Goal: Task Accomplishment & Management: Use online tool/utility

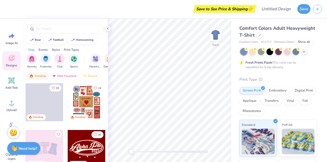
click at [305, 51] on polyline at bounding box center [304, 51] width 2 height 1
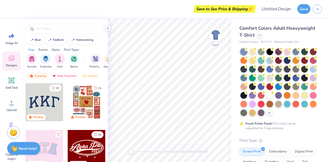
click at [273, 60] on div at bounding box center [270, 60] width 7 height 7
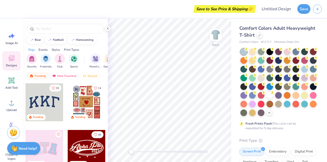
click at [15, 83] on icon at bounding box center [12, 80] width 8 height 8
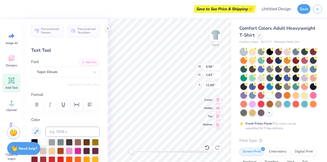
scroll to position [4, 1]
type textarea "T"
type textarea "OBGYN"
click at [75, 71] on div "Super Dream" at bounding box center [64, 72] width 54 height 8
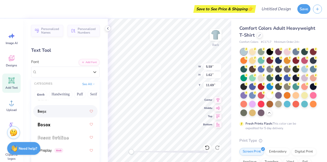
scroll to position [473, 0]
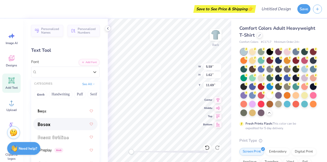
click at [56, 123] on div at bounding box center [65, 123] width 55 height 9
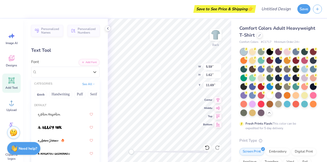
click at [75, 76] on div "Bosox" at bounding box center [65, 71] width 69 height 11
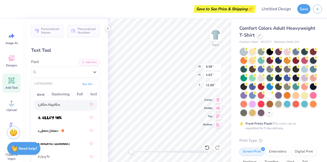
scroll to position [10, 0]
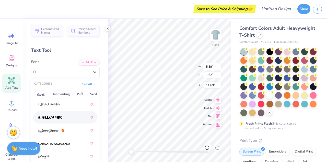
click at [67, 116] on div at bounding box center [65, 116] width 55 height 9
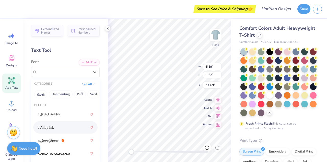
click at [73, 72] on div "a Alloy Ink" at bounding box center [64, 72] width 54 height 8
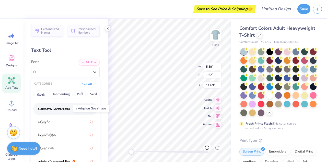
scroll to position [45, 0]
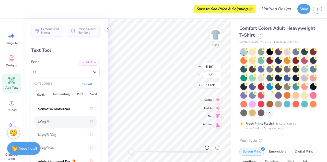
click at [59, 121] on div at bounding box center [65, 121] width 55 height 9
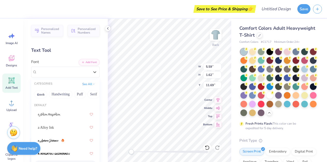
click at [72, 71] on div "A Charming Font" at bounding box center [64, 72] width 54 height 8
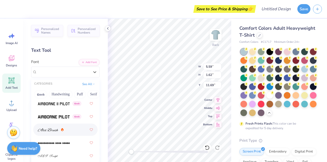
scroll to position [125, 0]
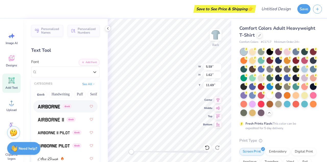
click at [53, 107] on img at bounding box center [49, 107] width 22 height 4
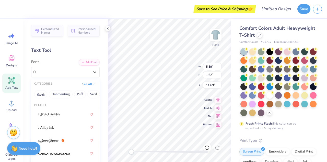
click at [63, 72] on div "Airborne Greek" at bounding box center [64, 72] width 54 height 8
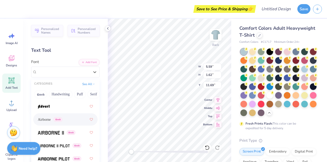
scroll to position [115, 0]
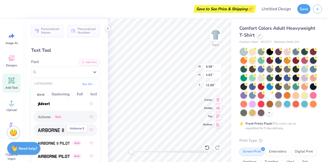
click at [59, 128] on img at bounding box center [51, 130] width 26 height 4
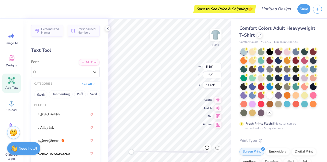
click at [64, 72] on div "Airborne II Greek" at bounding box center [64, 72] width 54 height 8
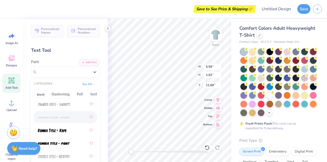
scroll to position [2266, 0]
click at [87, 85] on button "See All" at bounding box center [89, 83] width 16 height 5
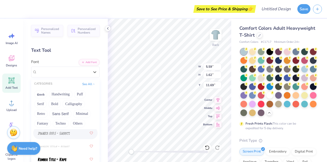
click at [53, 105] on button "Bold" at bounding box center [54, 104] width 13 height 8
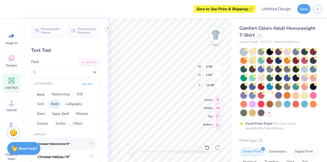
click at [87, 84] on button "See All" at bounding box center [89, 83] width 16 height 5
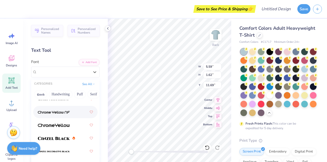
scroll to position [17, 0]
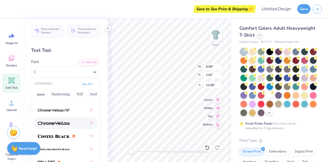
click at [71, 121] on div at bounding box center [65, 122] width 55 height 9
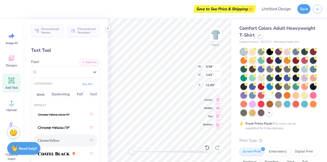
click at [92, 70] on icon at bounding box center [94, 71] width 5 height 5
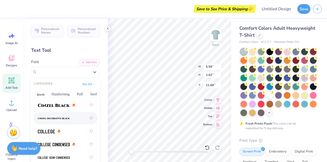
scroll to position [49, 0]
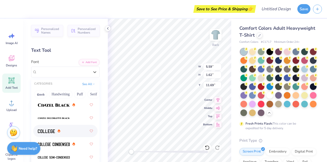
click at [73, 132] on div at bounding box center [65, 130] width 55 height 9
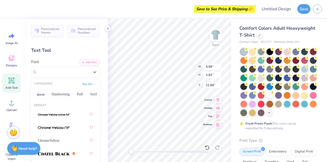
click at [65, 70] on div "College" at bounding box center [64, 72] width 54 height 8
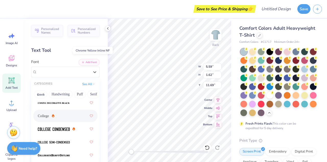
scroll to position [67, 0]
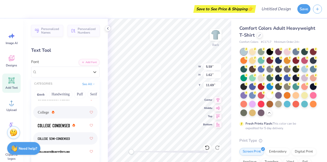
click at [62, 138] on img at bounding box center [54, 139] width 32 height 4
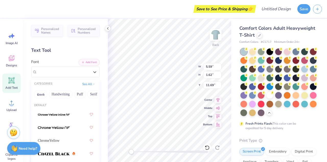
click at [92, 74] on icon at bounding box center [94, 71] width 5 height 5
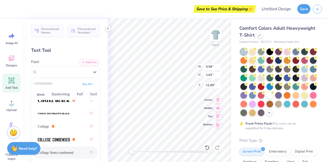
scroll to position [54, 0]
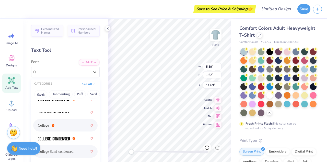
click at [70, 128] on div "College" at bounding box center [65, 124] width 55 height 9
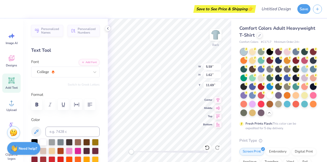
click at [92, 69] on icon at bounding box center [94, 71] width 5 height 5
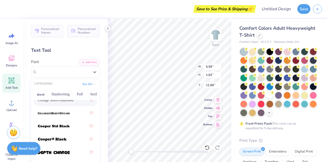
scroll to position [106, 0]
click at [73, 50] on div "Text Tool" at bounding box center [65, 50] width 69 height 7
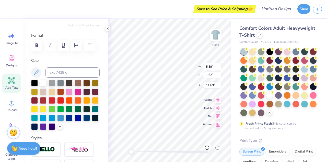
scroll to position [59, 0]
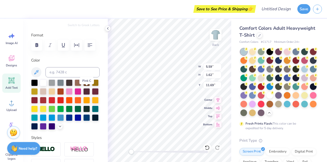
click at [81, 91] on div at bounding box center [78, 91] width 7 height 7
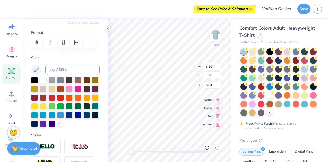
scroll to position [0, 0]
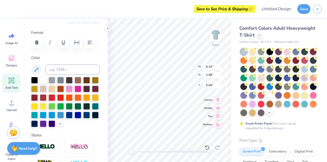
click at [14, 39] on icon at bounding box center [12, 36] width 8 height 8
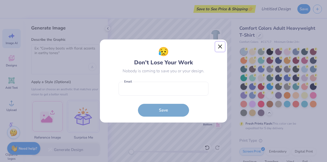
click at [219, 44] on button "Close" at bounding box center [221, 47] width 10 height 10
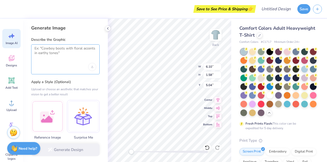
click at [58, 54] on textarea at bounding box center [66, 52] width 62 height 13
click at [56, 118] on div at bounding box center [47, 116] width 33 height 33
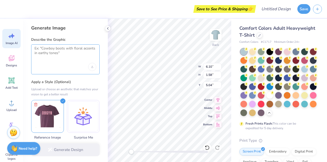
click at [60, 55] on textarea at bounding box center [66, 52] width 62 height 13
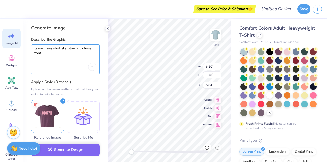
click at [88, 49] on textarea "lease make shirt sky blue with fusia font" at bounding box center [66, 52] width 62 height 13
drag, startPoint x: 88, startPoint y: 49, endPoint x: 84, endPoint y: 48, distance: 3.8
click at [84, 48] on textarea "lease make shirt sky blue with fusia font" at bounding box center [66, 52] width 62 height 13
click at [88, 47] on textarea "lease make shirt sky blue with fusia font" at bounding box center [66, 52] width 62 height 13
click at [83, 54] on textarea "lease make shirt sky blue with fushia font" at bounding box center [66, 52] width 62 height 13
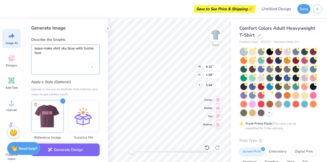
click at [84, 49] on textarea "lease make shirt sky blue with fushia font" at bounding box center [66, 52] width 62 height 13
click at [59, 53] on textarea "lease make shirt sky blue with fuchsia font" at bounding box center [66, 52] width 62 height 13
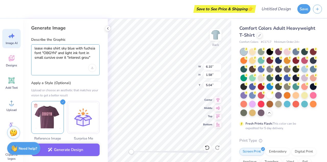
click at [88, 57] on textarea "lease make shirt sky blue with fuchsia font "OBGYN" and light ink font in small…" at bounding box center [66, 53] width 62 height 14
click at [87, 57] on textarea "lease make shirt sky blue with fuchsia font "OBGYN" and light ink font in small…" at bounding box center [66, 53] width 62 height 14
type textarea "lease make shirt sky blue with fuchsia font "OBGYN" and light ink font in small…"
click at [55, 59] on textarea "lease make shirt sky blue with fuchsia font "OBGYN" and light ink font in small…" at bounding box center [66, 53] width 62 height 14
click at [67, 147] on button "Generate Design" at bounding box center [65, 149] width 69 height 13
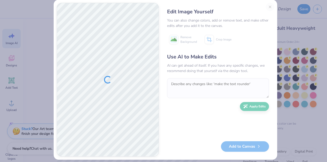
scroll to position [7, 0]
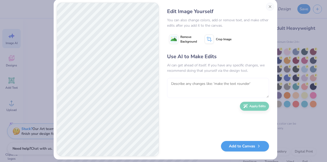
click at [210, 82] on textarea at bounding box center [218, 88] width 102 height 20
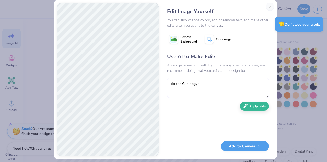
type textarea "fix the G in obgyn"
click at [256, 106] on button "Apply Edits" at bounding box center [254, 105] width 29 height 9
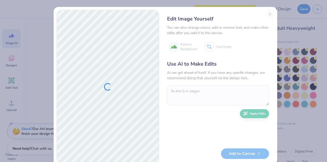
scroll to position [7, 0]
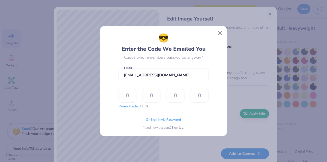
scroll to position [7, 0]
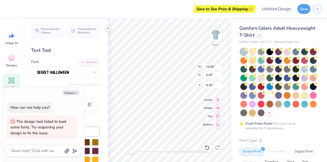
click at [71, 90] on button "Collapse" at bounding box center [70, 92] width 17 height 5
type textarea "x"
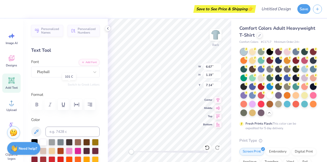
scroll to position [81, 0]
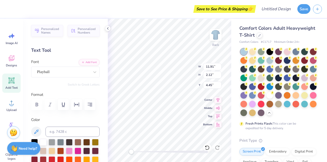
scroll to position [4, 1]
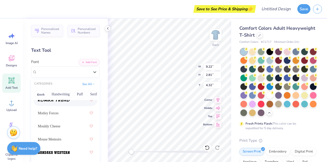
scroll to position [602, 0]
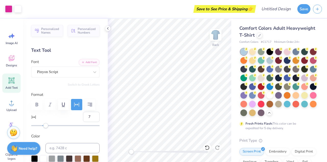
scroll to position [61, 0]
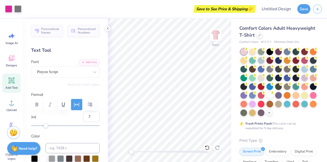
scroll to position [118, 0]
